Goal: Task Accomplishment & Management: Manage account settings

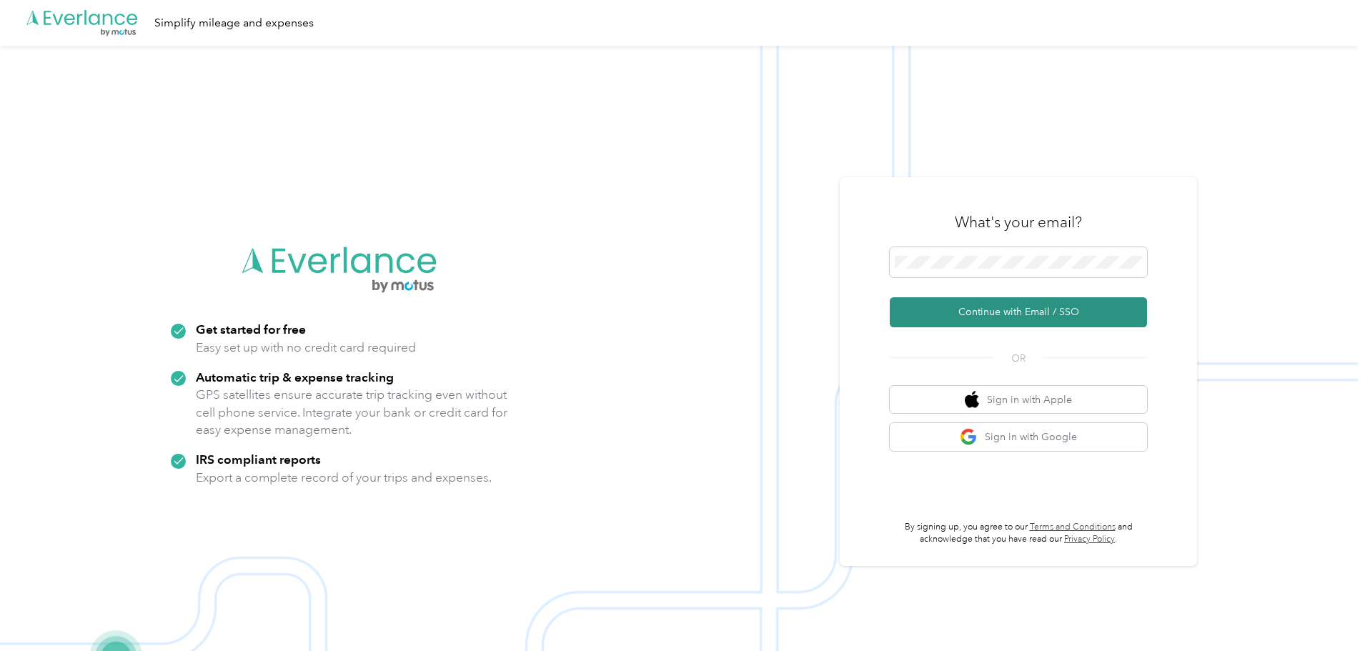
click at [1041, 308] on button "Continue with Email / SSO" at bounding box center [1018, 312] width 257 height 30
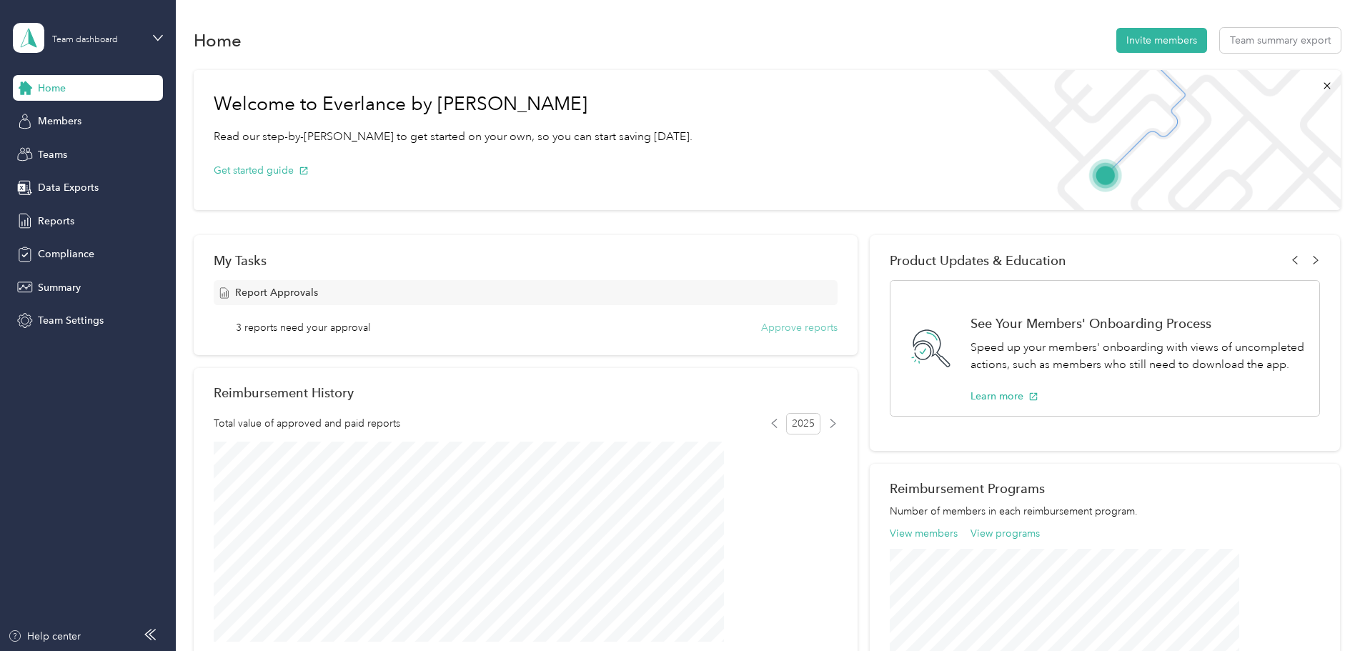
click at [761, 326] on button "Approve reports" at bounding box center [799, 327] width 76 height 15
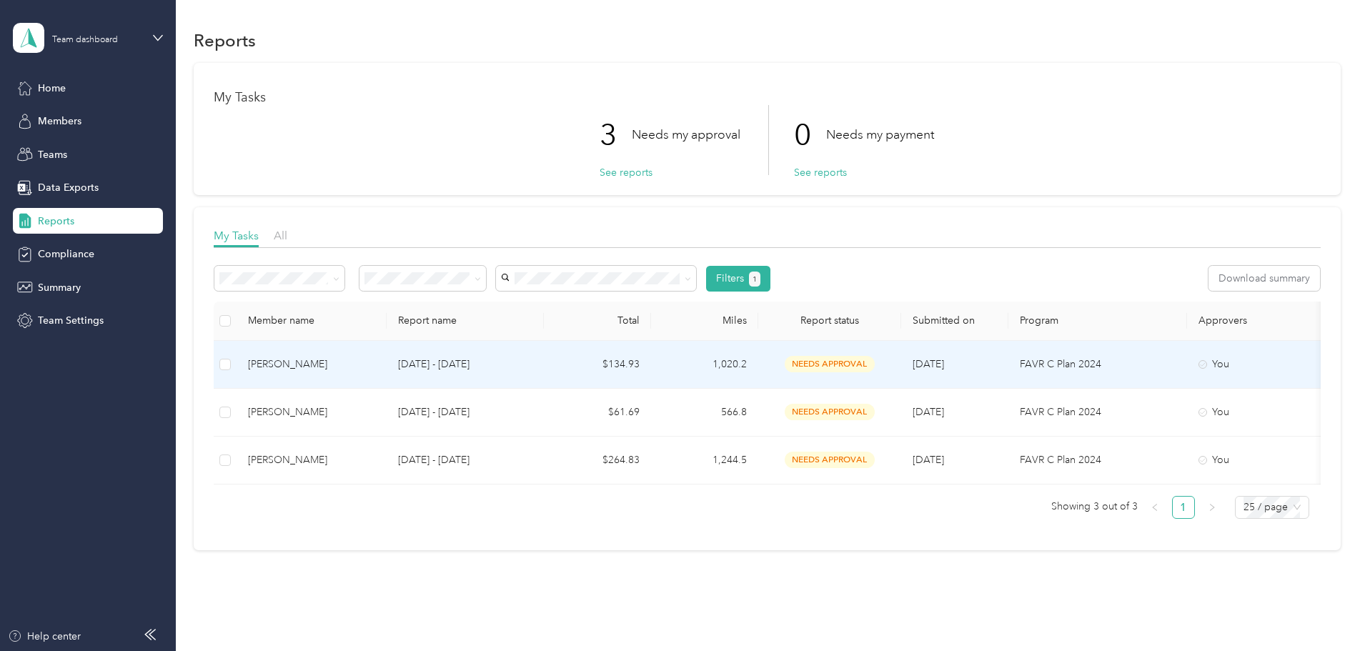
click at [875, 362] on span "needs approval" at bounding box center [830, 364] width 90 height 16
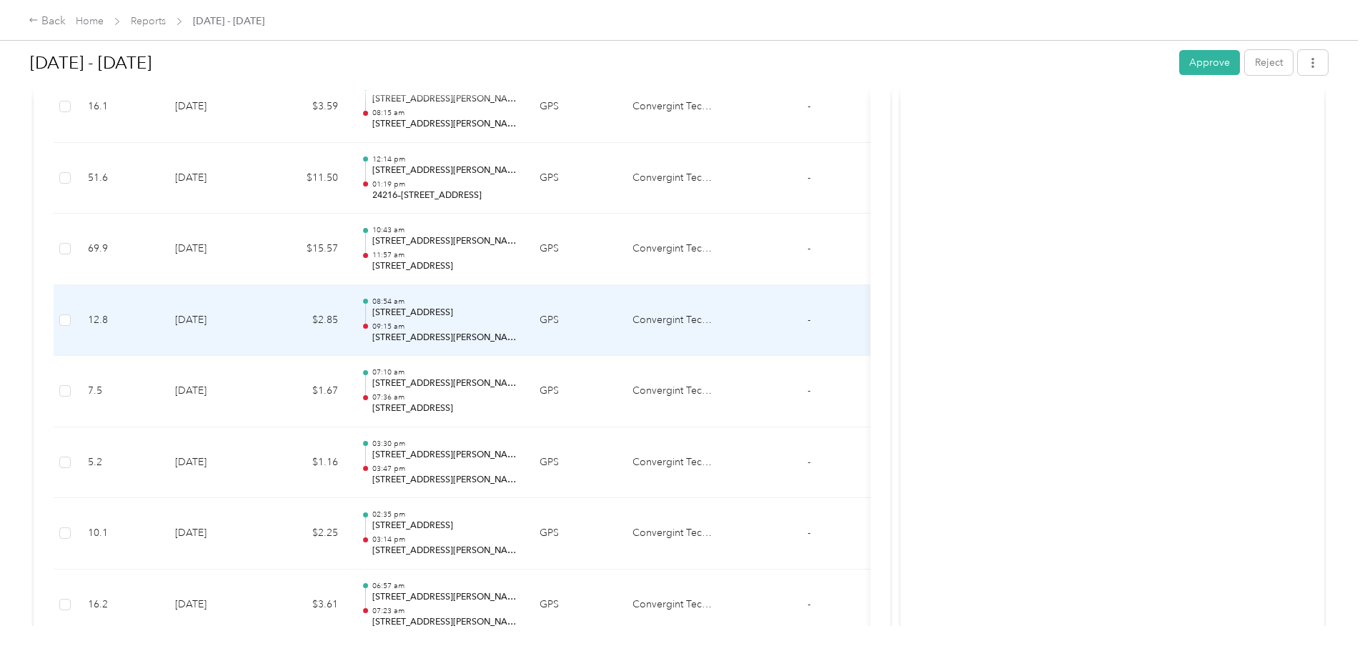
scroll to position [1310, 0]
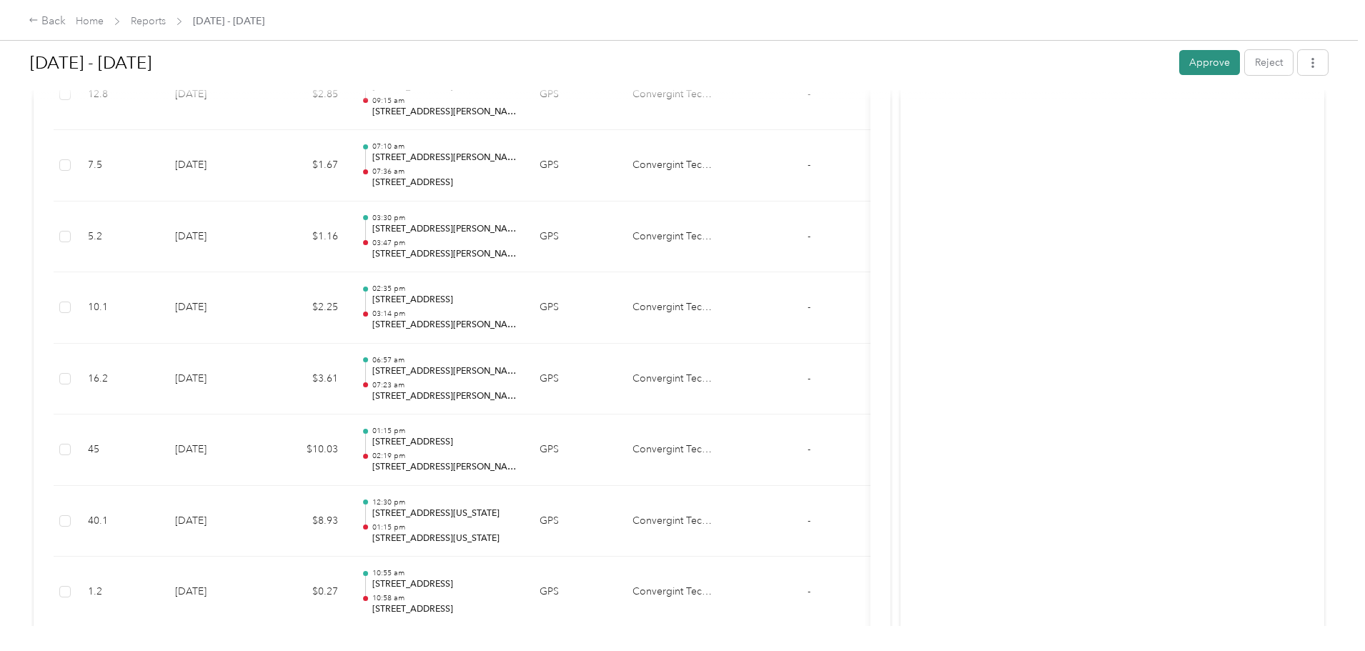
click at [1179, 61] on button "Approve" at bounding box center [1209, 62] width 61 height 25
click at [39, 20] on icon at bounding box center [34, 20] width 10 height 10
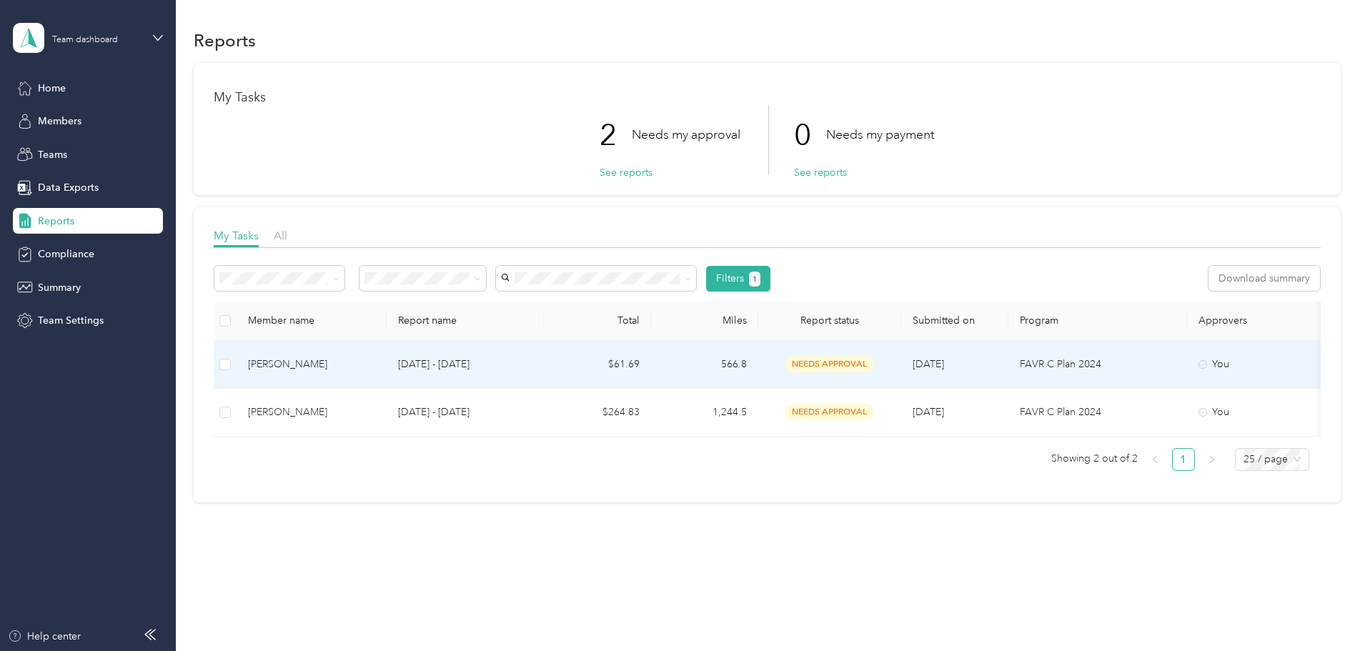
click at [875, 358] on span "needs approval" at bounding box center [830, 364] width 90 height 16
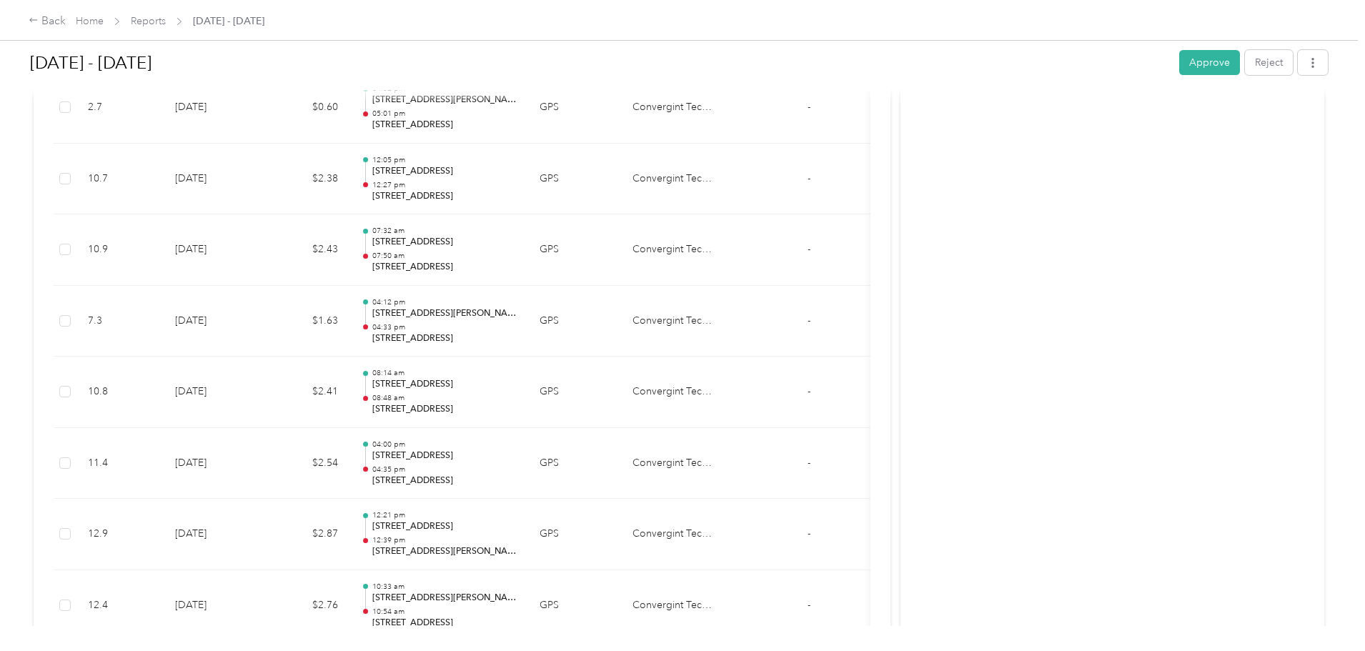
scroll to position [834, 0]
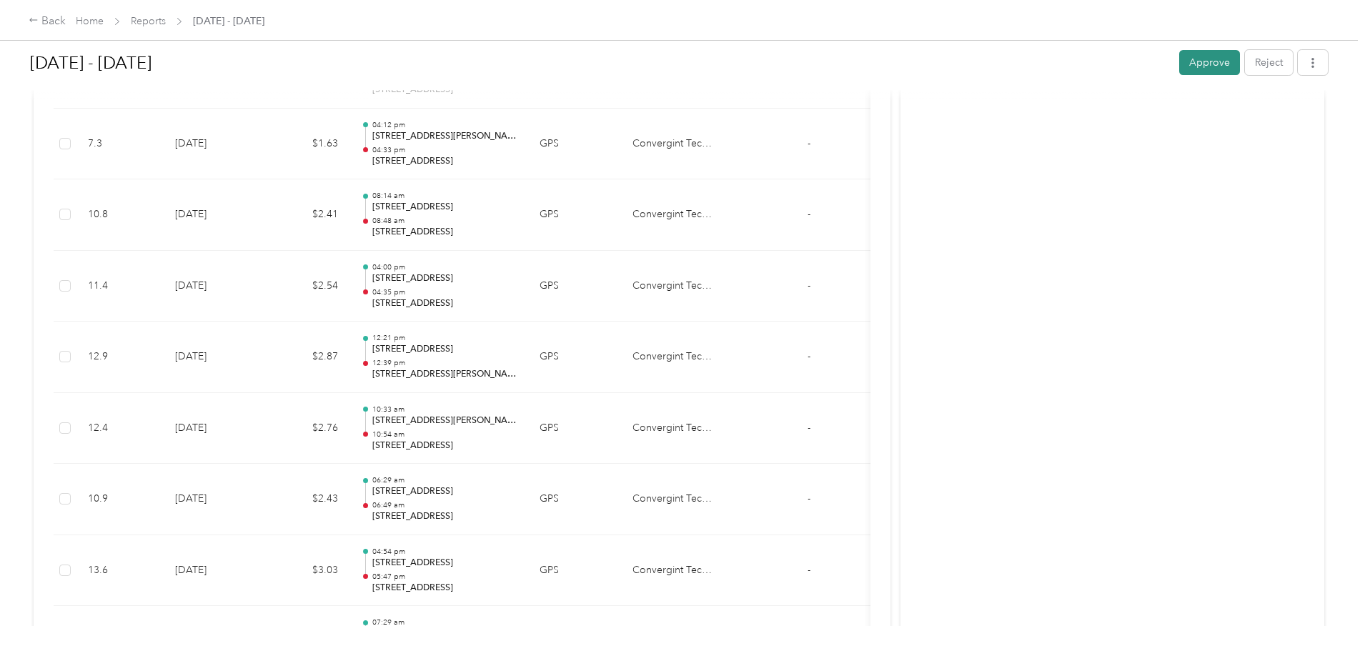
click at [1179, 61] on button "Approve" at bounding box center [1209, 62] width 61 height 25
click at [39, 16] on icon at bounding box center [34, 20] width 10 height 10
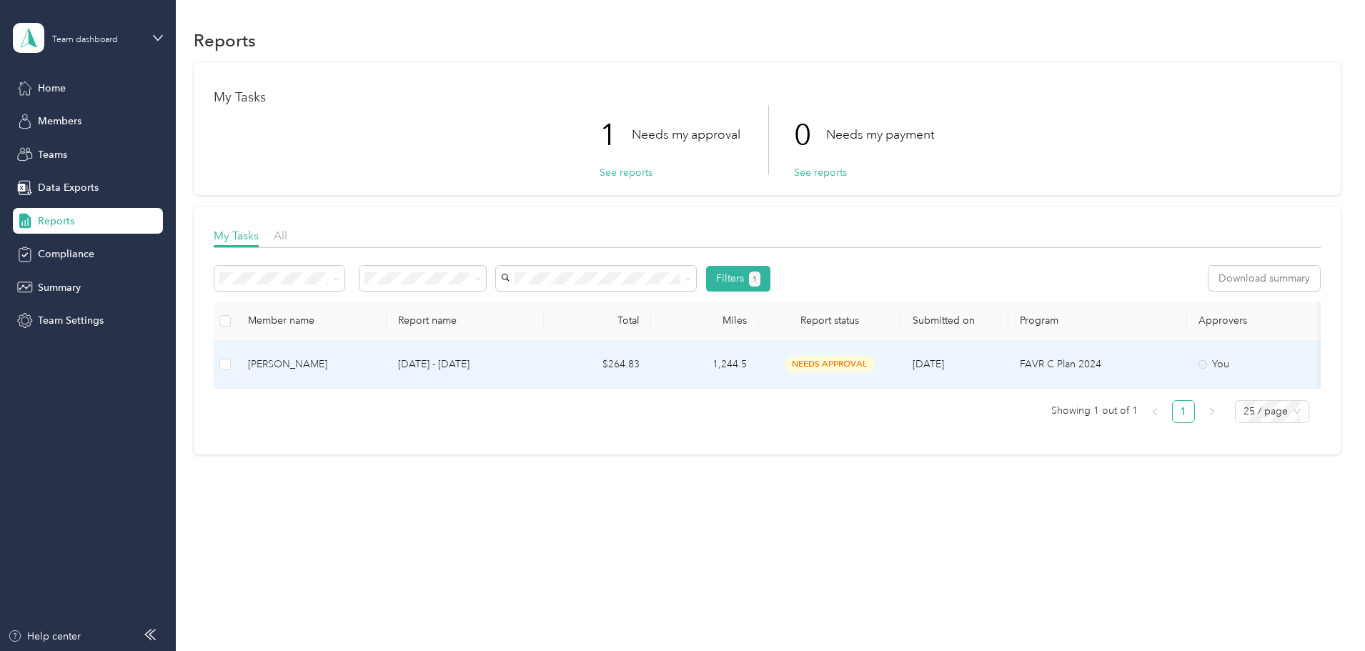
click at [875, 361] on span "needs approval" at bounding box center [830, 364] width 90 height 16
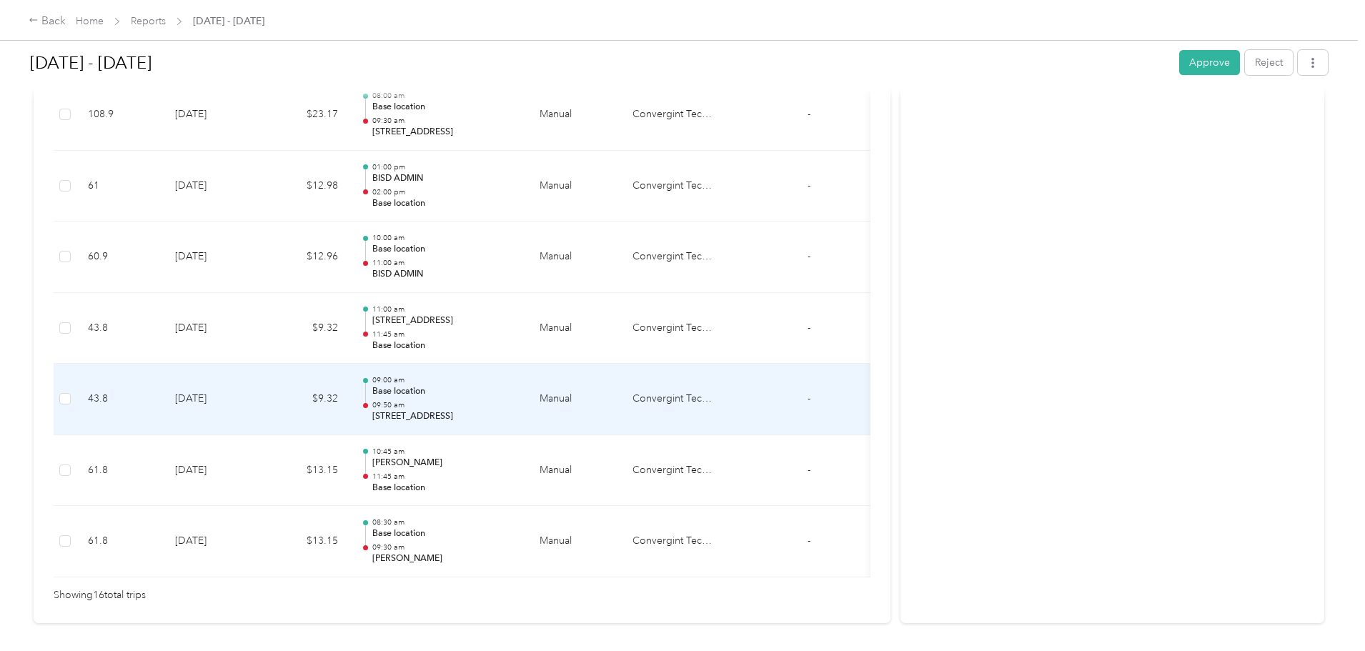
scroll to position [1145, 0]
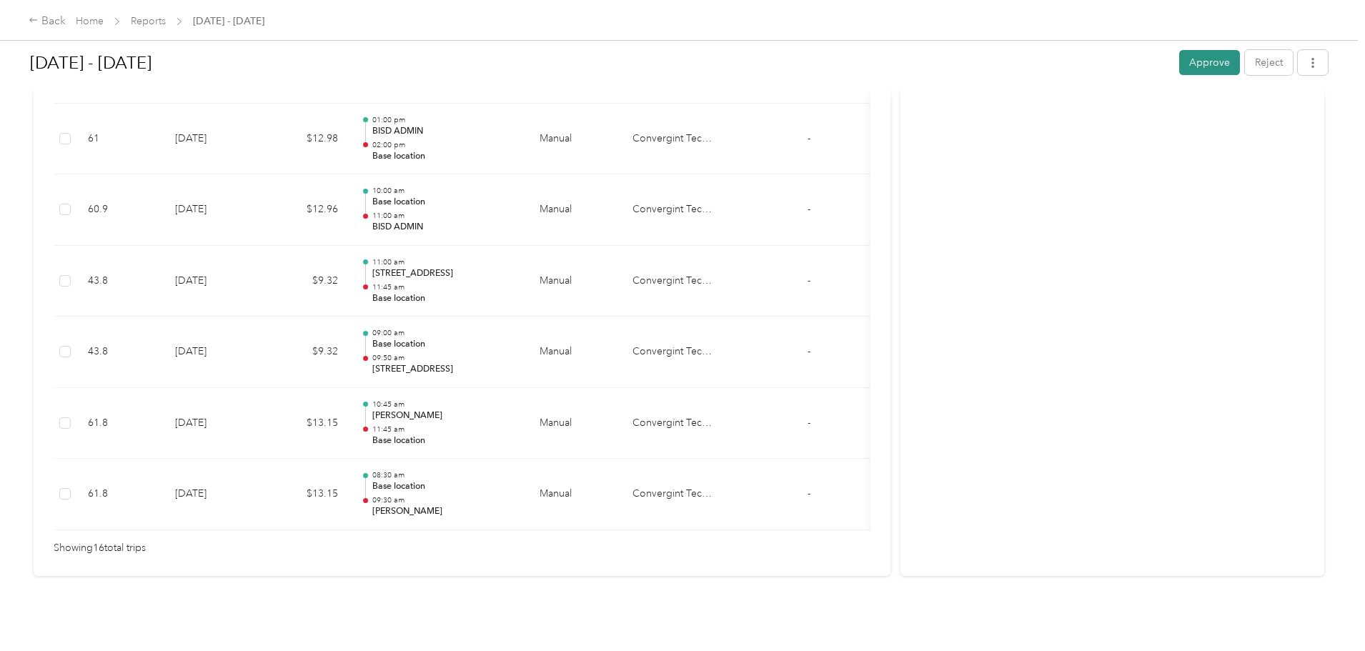
click at [1179, 63] on button "Approve" at bounding box center [1209, 62] width 61 height 25
click at [37, 21] on icon at bounding box center [33, 20] width 8 height 4
